Goal: Task Accomplishment & Management: Manage account settings

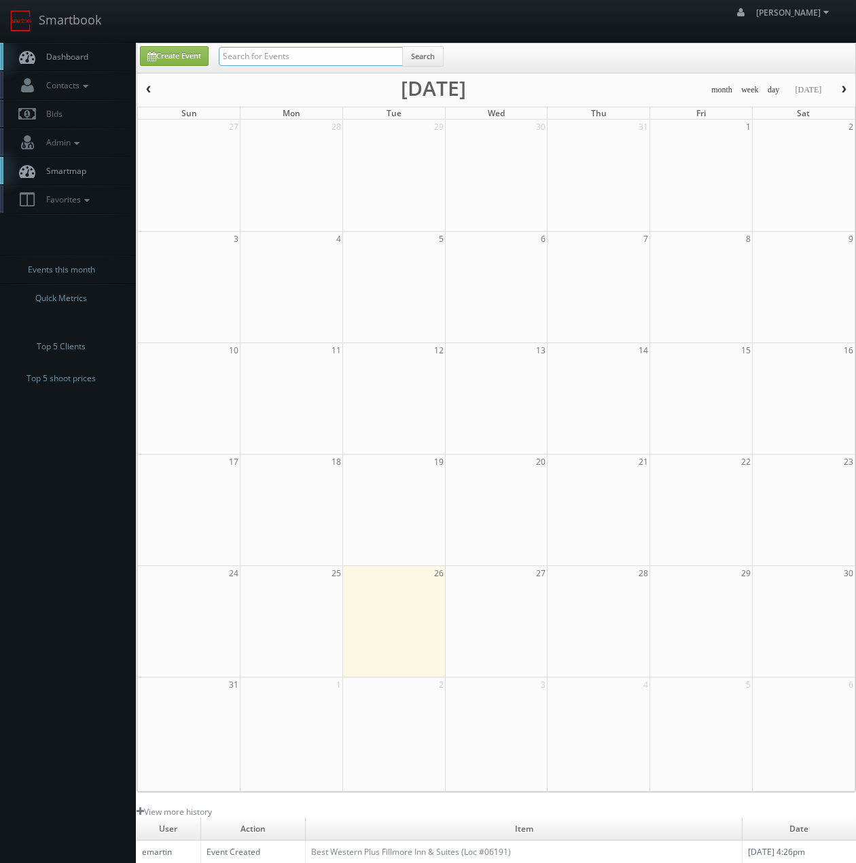
click at [310, 56] on input "text" at bounding box center [311, 56] width 184 height 19
type input "[PERSON_NAME]"
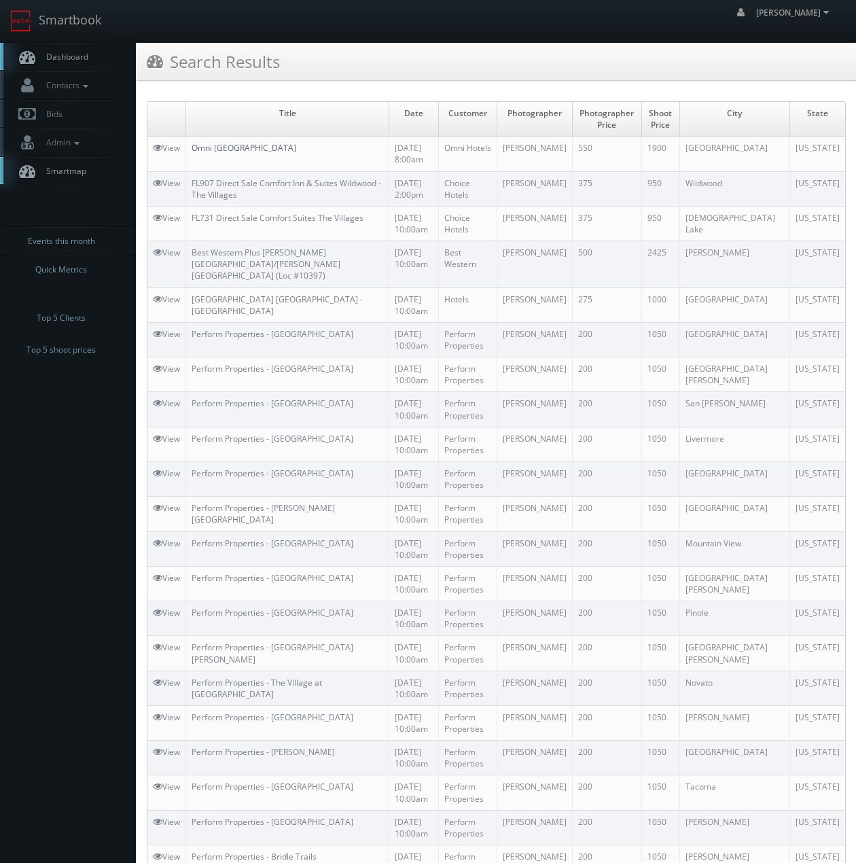
click at [255, 145] on link "Omni Fort Lauderdale" at bounding box center [244, 148] width 105 height 12
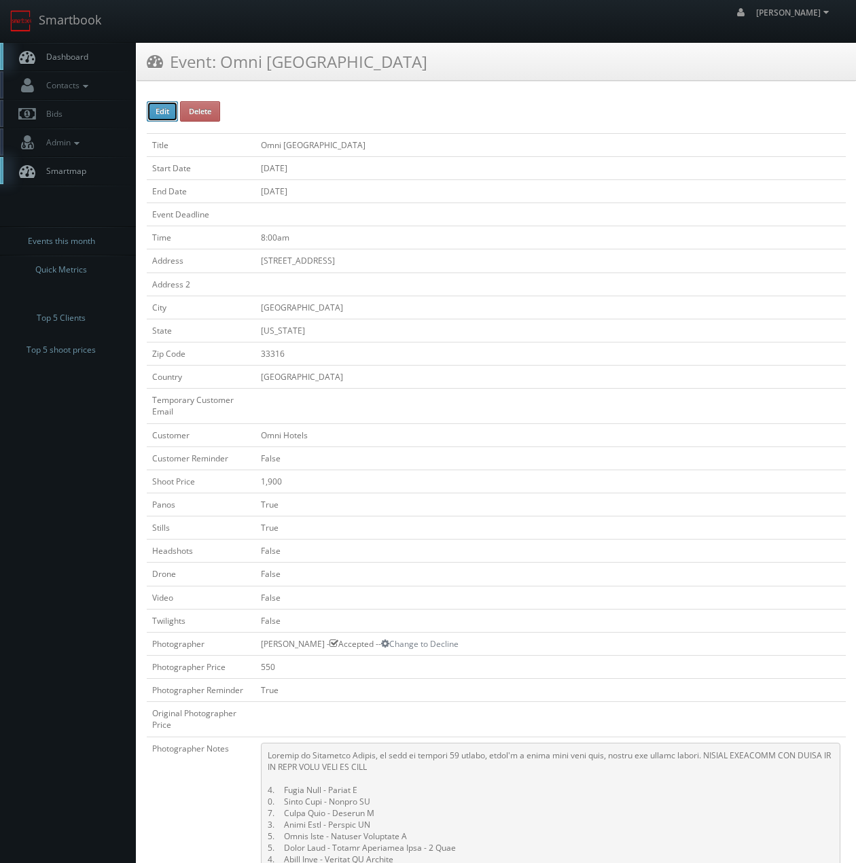
click at [163, 111] on button "Edit" at bounding box center [162, 111] width 31 height 20
type input "Omni Fort Lauderdale"
type input "1850 SE 17th Street"
type input "Fort Lauderdale"
type input "33316"
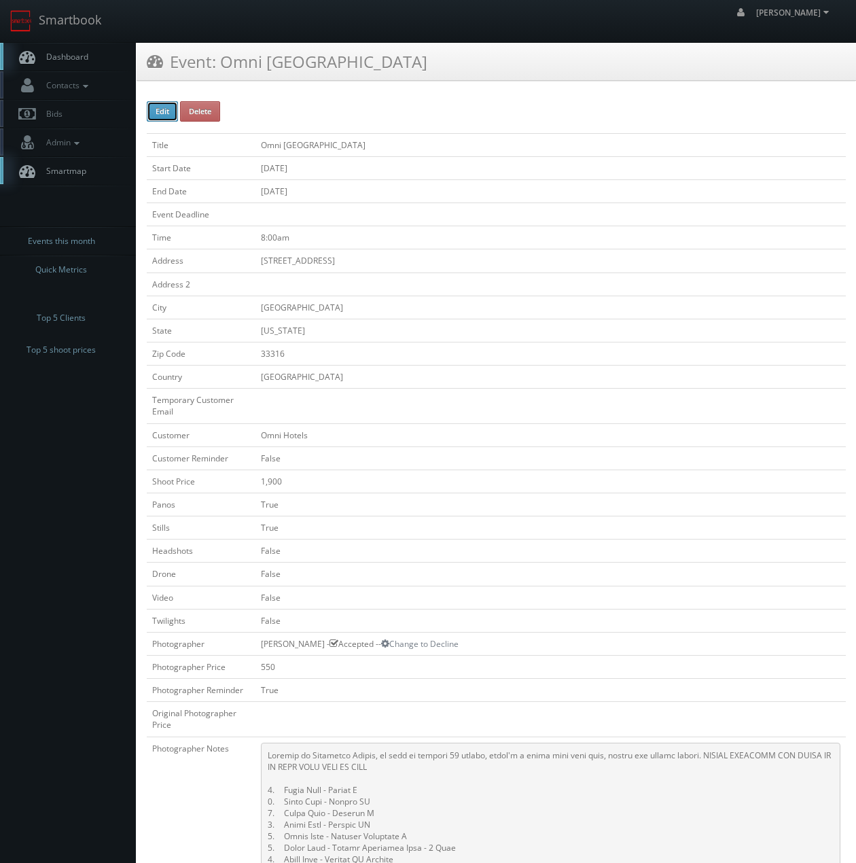
checkbox input "false"
type input "1,900"
checkbox input "true"
checkbox input "false"
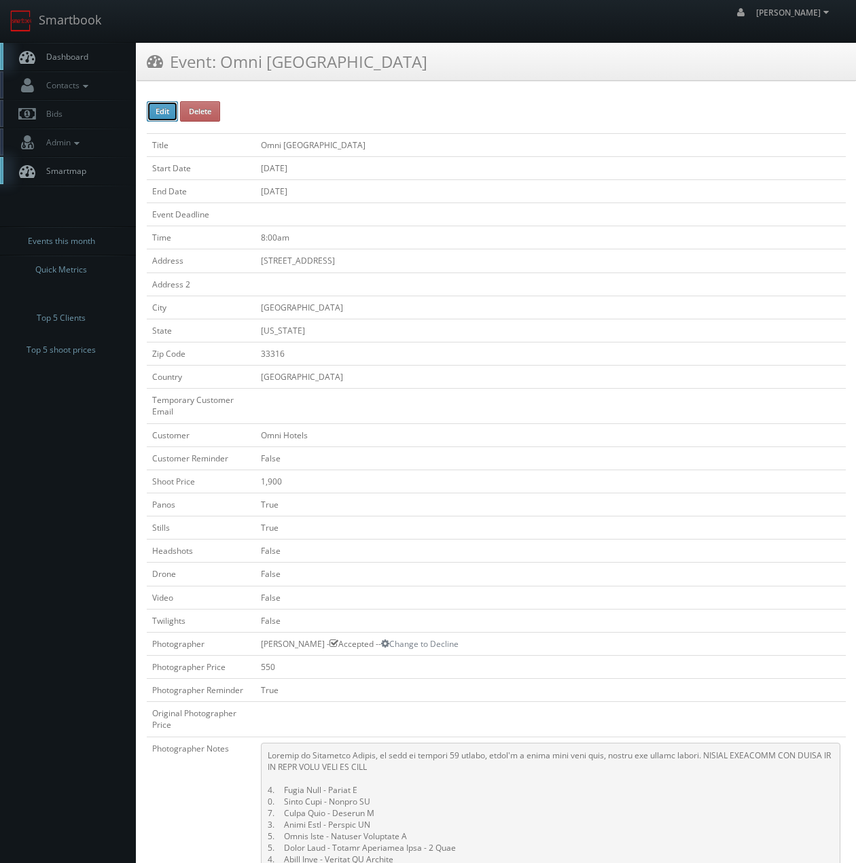
checkbox input "false"
type input "11/17/2025"
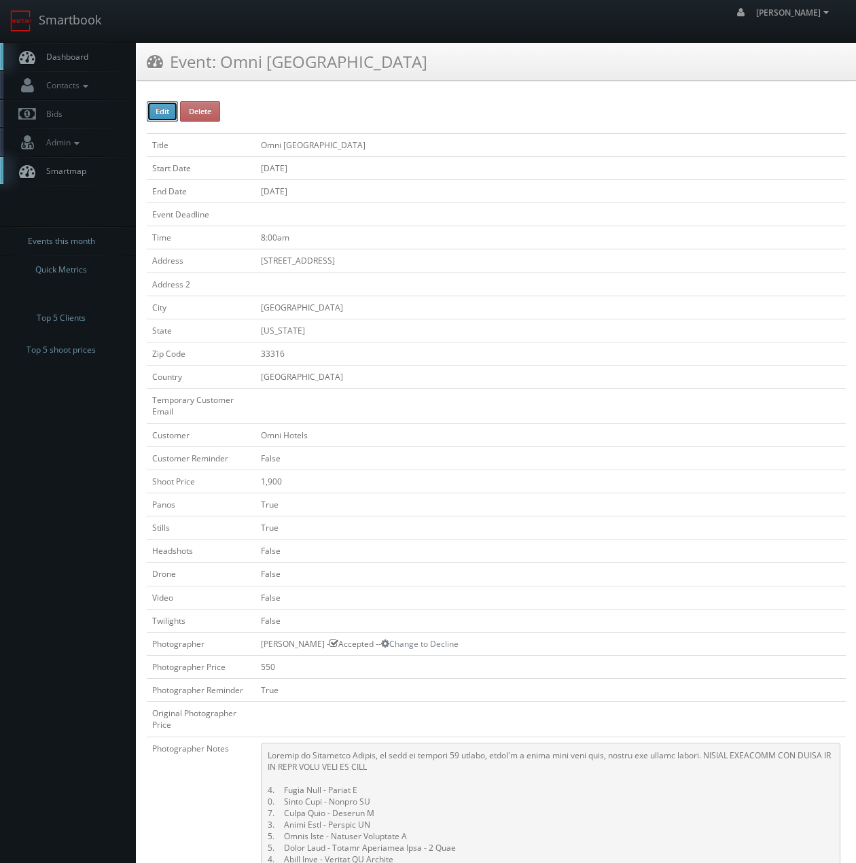
type input "11/17/2025"
type input "8:00am"
checkbox input "true"
checkbox input "false"
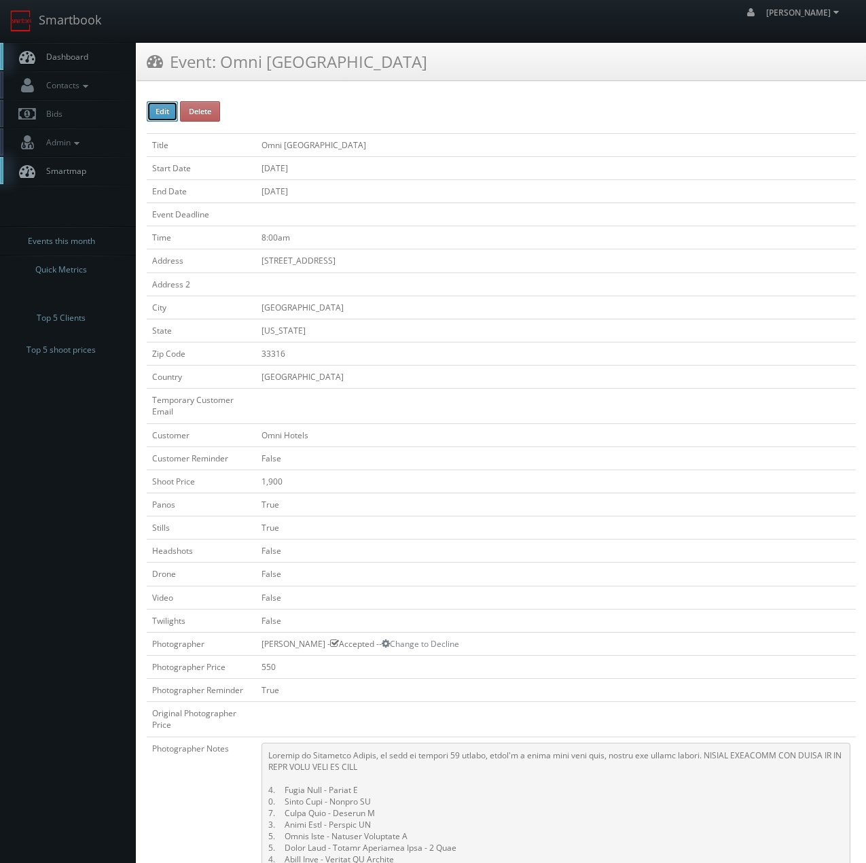
select select "[US_STATE]"
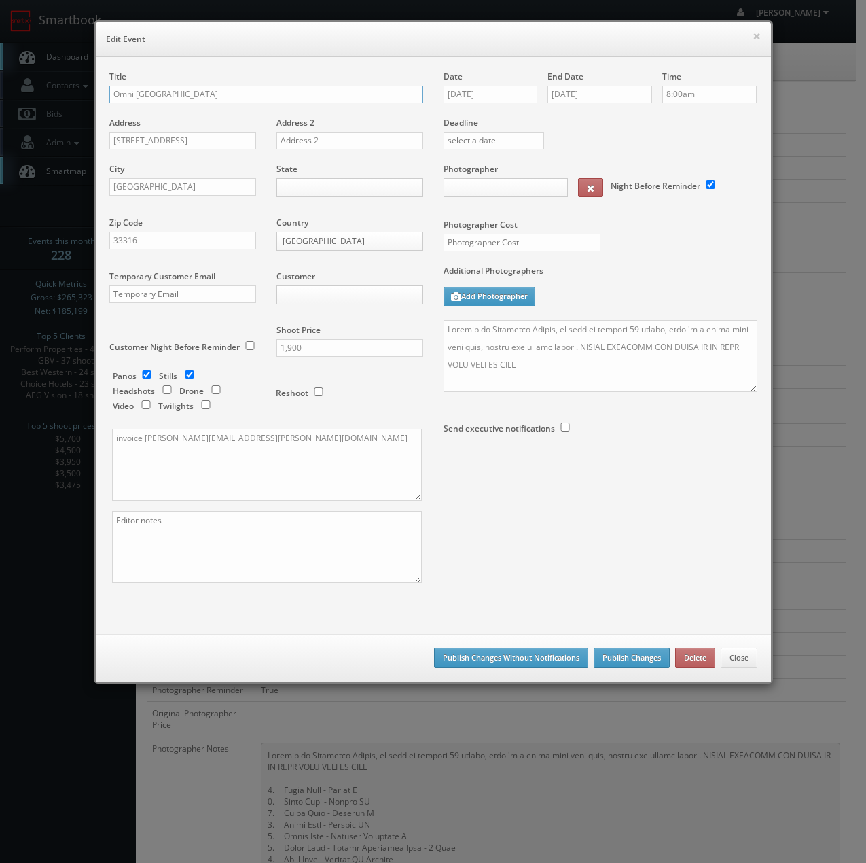
type input "550"
type input "1,900"
select select "fake67@mg.cs3calendar.com"
select select "tonybrucecat@gmail.com"
click at [548, 339] on textarea at bounding box center [601, 356] width 314 height 72
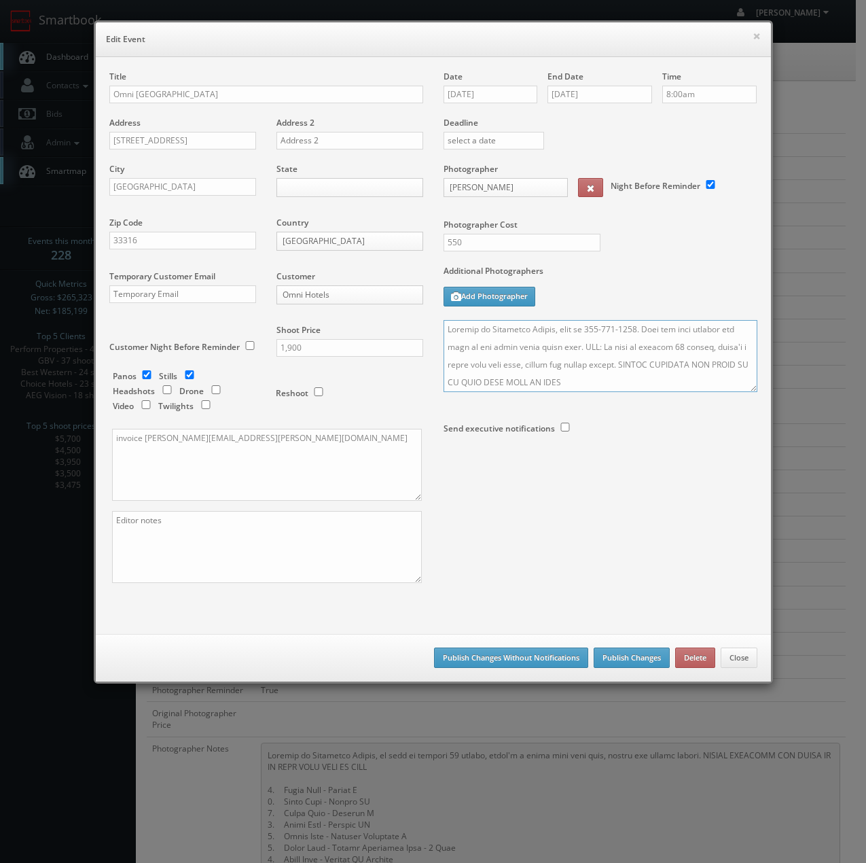
type textarea "Contact is Elizabeth Feezor, cell is 850-597-0360. Call her upon arrival and me…"
click at [297, 171] on div "State Alabama Alaska Arizona Arkansas California Colorado Connecticut Delaware …" at bounding box center [344, 190] width 157 height 54
click at [296, 187] on body "Smartbook Toggle Side Navigation Toggle Top Navigation Chris_Sardinas Chris_Sar…" at bounding box center [428, 729] width 856 height 1459
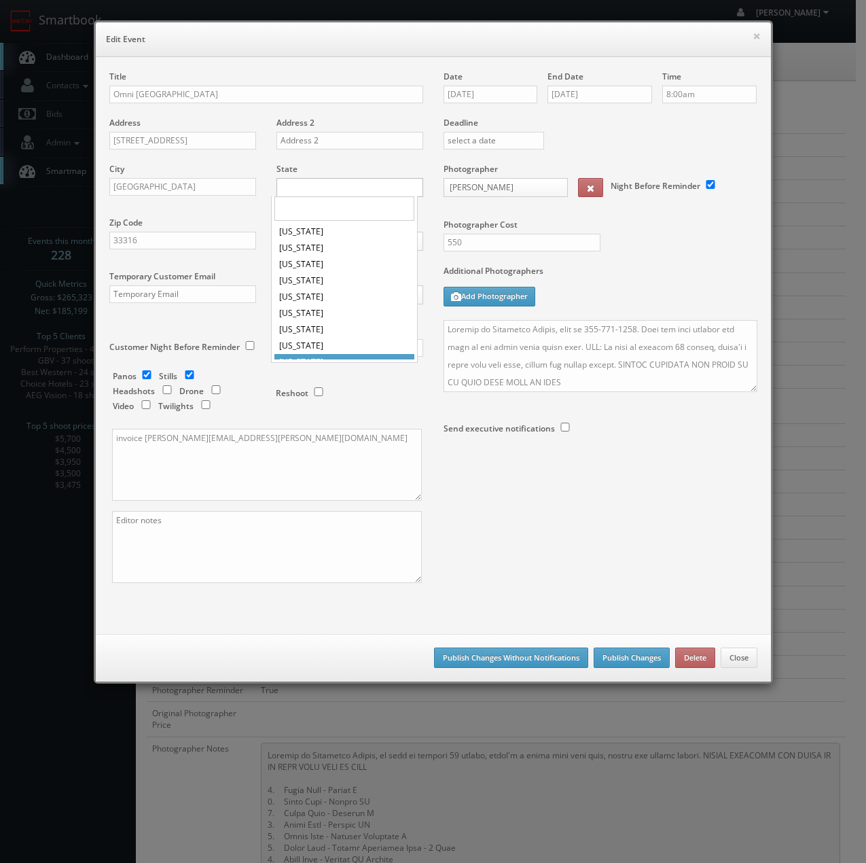
scroll to position [22, 0]
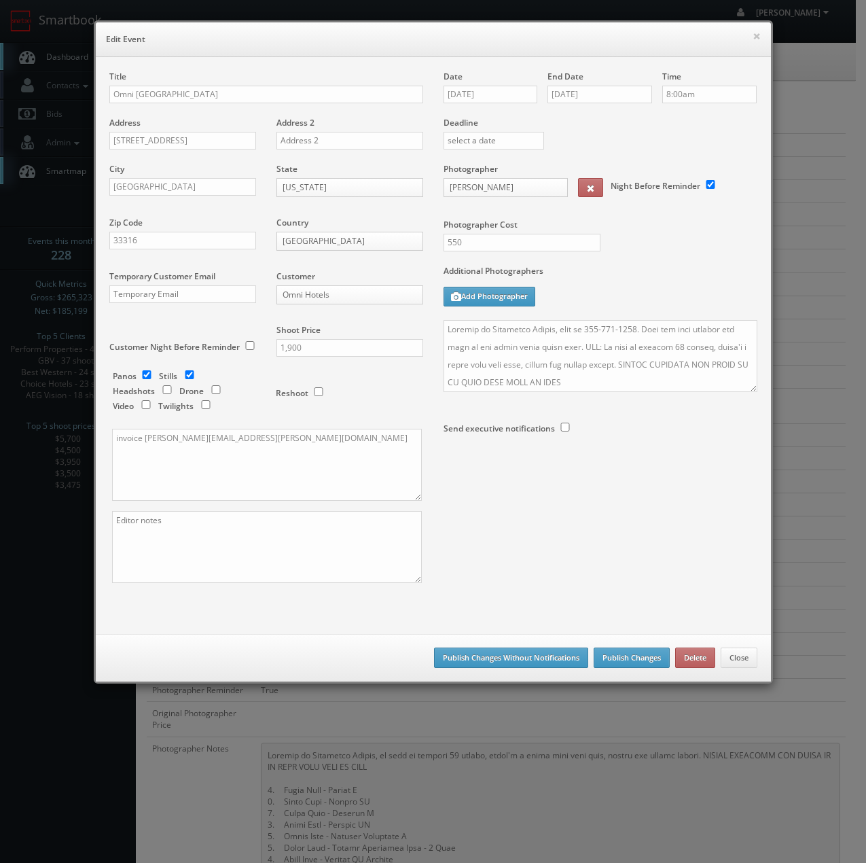
click at [571, 549] on div "Title Omni Fort Lauderdale Address 1850 SE 17th Street Address 2 City Fort Laud…" at bounding box center [433, 339] width 669 height 536
click at [489, 655] on button "Publish Changes Without Notifications" at bounding box center [511, 658] width 154 height 20
